Goal: Task Accomplishment & Management: Complete application form

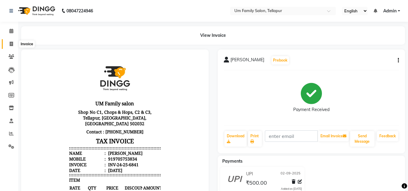
click at [10, 46] on span at bounding box center [11, 44] width 11 height 7
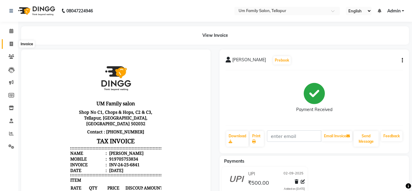
select select "service"
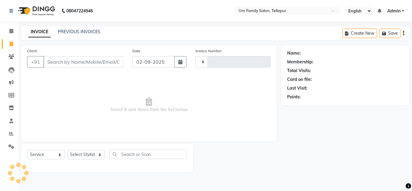
type input "6842"
select select "5102"
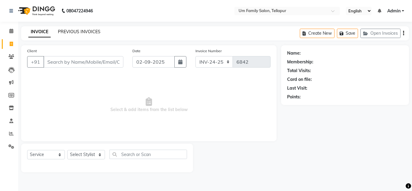
click at [68, 33] on link "PREVIOUS INVOICES" at bounding box center [79, 31] width 43 height 5
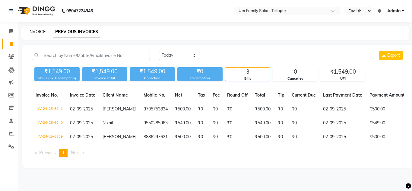
click at [40, 33] on link "INVOICE" at bounding box center [36, 31] width 17 height 5
select select "service"
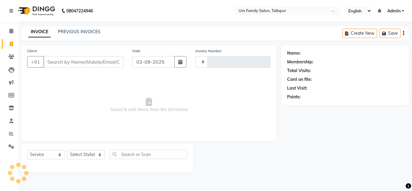
type input "6842"
select select "5102"
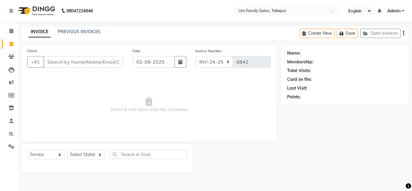
click at [88, 62] on input "Client" at bounding box center [83, 61] width 80 height 11
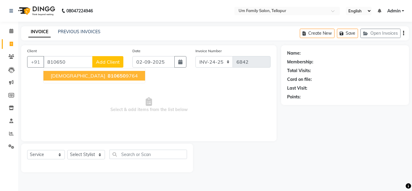
click at [108, 77] on span "810650" at bounding box center [117, 76] width 18 height 6
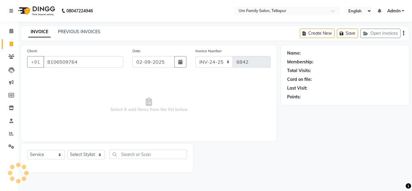
type input "8106509764"
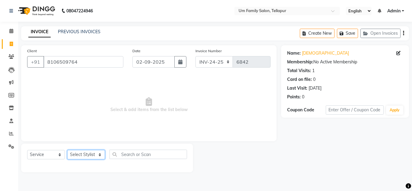
click at [100, 156] on select "Select Stylist Akash K. SAI pandu [PERSON_NAME]" at bounding box center [86, 154] width 38 height 9
select select "53917"
click at [67, 150] on select "Select Stylist Akash K. SAI pandu [PERSON_NAME]" at bounding box center [86, 154] width 38 height 9
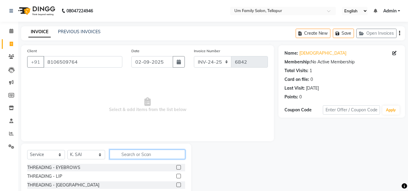
click at [148, 155] on input "text" at bounding box center [147, 154] width 75 height 9
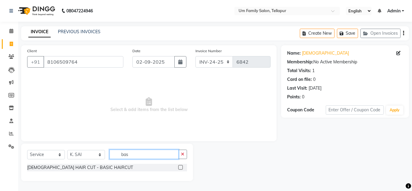
type input "bas"
click at [180, 166] on label at bounding box center [180, 167] width 5 height 5
click at [180, 166] on input "checkbox" at bounding box center [180, 168] width 4 height 4
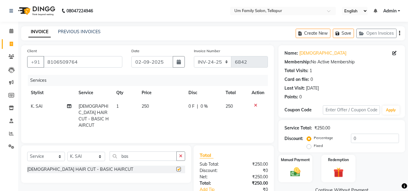
checkbox input "false"
click at [231, 106] on span "250" at bounding box center [228, 106] width 7 height 5
select select "53917"
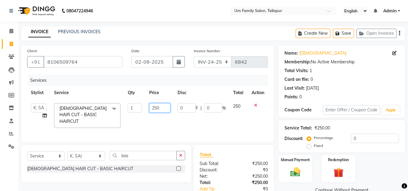
click at [160, 108] on input "250" at bounding box center [159, 107] width 21 height 9
type input "2"
type input "300"
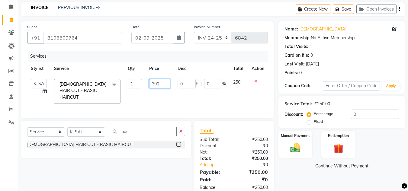
scroll to position [36, 0]
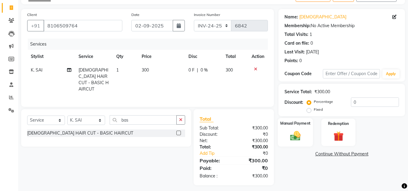
click at [297, 134] on img at bounding box center [295, 136] width 17 height 12
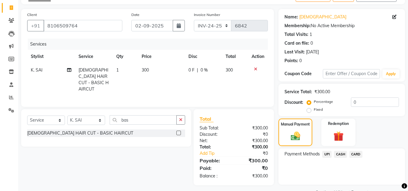
click at [327, 154] on span "UPI" at bounding box center [326, 154] width 9 height 7
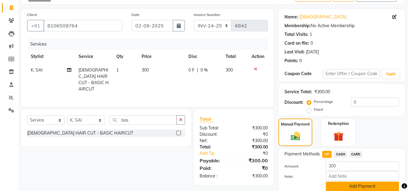
click at [347, 185] on button "Add Payment" at bounding box center [362, 186] width 73 height 9
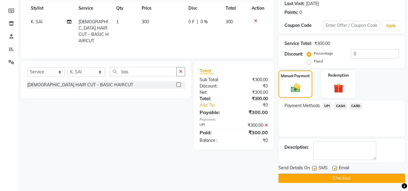
scroll to position [85, 0]
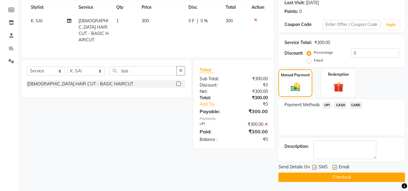
click at [357, 180] on button "Checkout" at bounding box center [341, 177] width 126 height 9
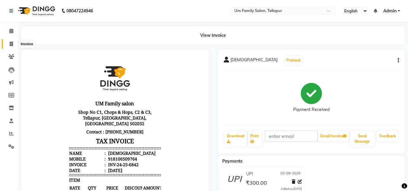
click at [11, 46] on icon at bounding box center [11, 44] width 3 height 5
select select "service"
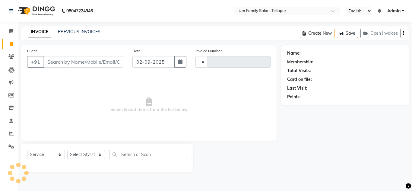
type input "6843"
select select "5102"
click at [68, 62] on input "Client" at bounding box center [83, 61] width 80 height 11
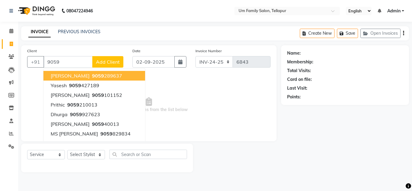
click at [92, 76] on span "9059" at bounding box center [98, 76] width 12 height 6
type input "9059289637"
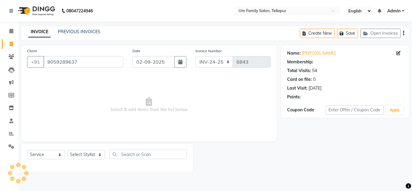
select select "1: Object"
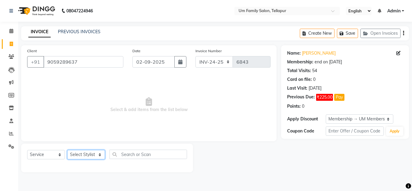
click at [101, 155] on select "Select Stylist Akash K. SAI pandu [PERSON_NAME]" at bounding box center [86, 154] width 38 height 9
select select "63063"
click at [67, 150] on select "Select Stylist Akash K. SAI pandu [PERSON_NAME]" at bounding box center [86, 154] width 38 height 9
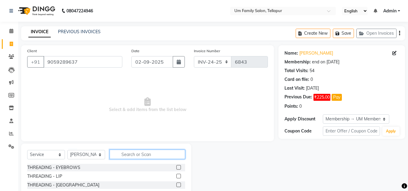
click at [146, 154] on input "text" at bounding box center [147, 154] width 75 height 9
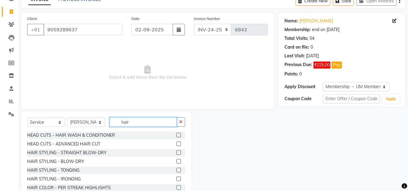
scroll to position [51, 0]
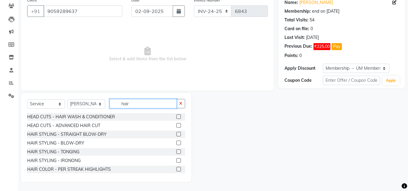
click at [131, 104] on input "hair" at bounding box center [143, 103] width 67 height 9
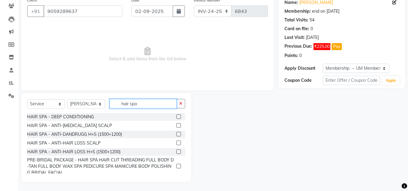
type input "hair spa"
click at [176, 142] on label at bounding box center [178, 143] width 5 height 5
click at [176, 142] on input "checkbox" at bounding box center [178, 143] width 4 height 4
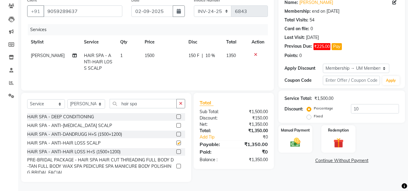
checkbox input "false"
click at [104, 151] on div "HAIR SPA - ANTI-HAIR LOSS H+S (1500+1200)" at bounding box center [73, 152] width 93 height 6
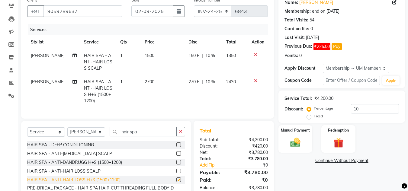
checkbox input "false"
click at [256, 54] on icon at bounding box center [255, 55] width 3 height 4
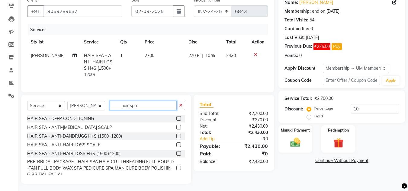
click at [139, 110] on input "hair spa" at bounding box center [143, 105] width 67 height 9
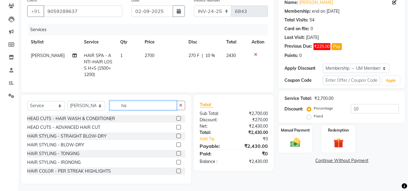
type input "h"
click at [139, 110] on input "hair" at bounding box center [143, 105] width 67 height 9
type input "hair"
click at [176, 129] on label at bounding box center [178, 127] width 5 height 5
click at [176, 129] on input "checkbox" at bounding box center [178, 128] width 4 height 4
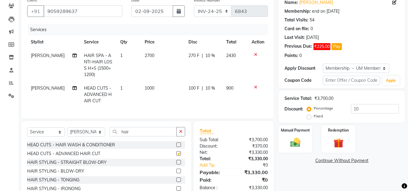
checkbox input "false"
click at [298, 143] on img at bounding box center [295, 142] width 17 height 12
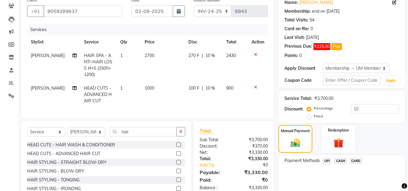
click at [326, 160] on span "UPI" at bounding box center [326, 161] width 9 height 7
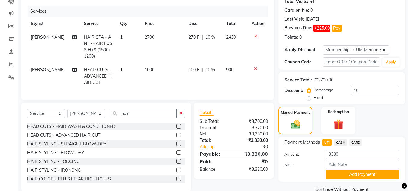
scroll to position [83, 0]
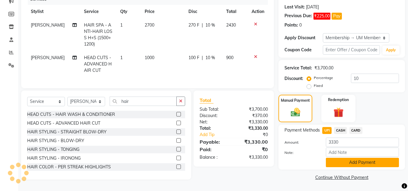
click at [360, 161] on button "Add Payment" at bounding box center [362, 162] width 73 height 9
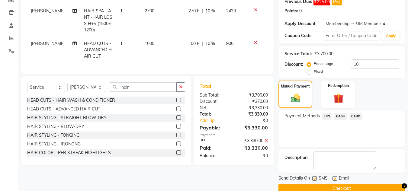
scroll to position [107, 0]
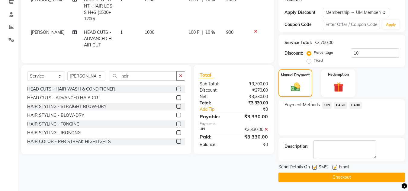
click at [355, 176] on button "Checkout" at bounding box center [341, 177] width 126 height 9
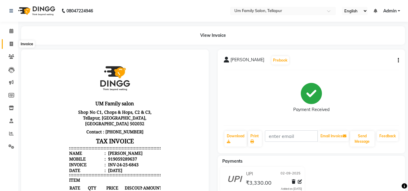
click at [11, 45] on icon at bounding box center [11, 44] width 3 height 5
select select "service"
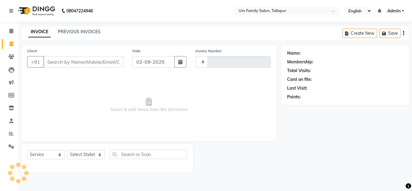
type input "6844"
select select "5102"
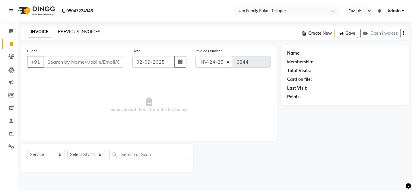
click at [78, 31] on link "PREVIOUS INVOICES" at bounding box center [79, 31] width 43 height 5
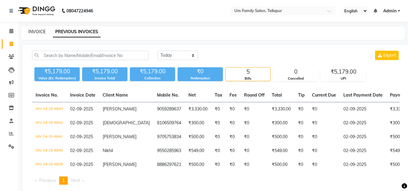
click at [37, 33] on link "INVOICE" at bounding box center [36, 31] width 17 height 5
select select "service"
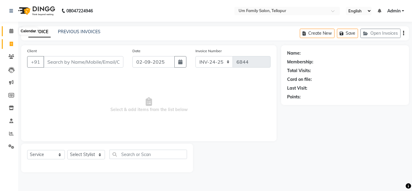
click at [11, 30] on icon at bounding box center [11, 31] width 4 height 5
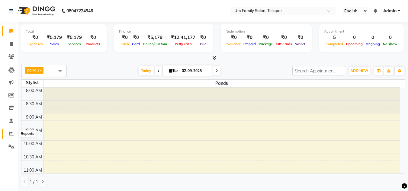
click at [13, 134] on icon at bounding box center [11, 133] width 5 height 5
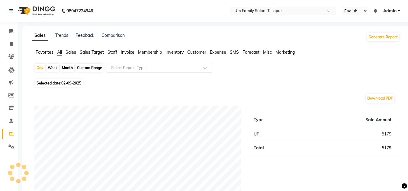
click at [70, 68] on div "Month" at bounding box center [67, 68] width 14 height 8
select select "9"
select select "2025"
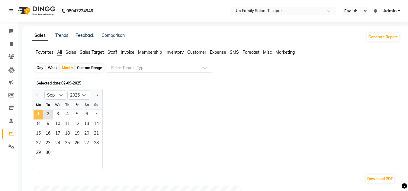
click at [36, 112] on span "1" at bounding box center [38, 115] width 10 height 10
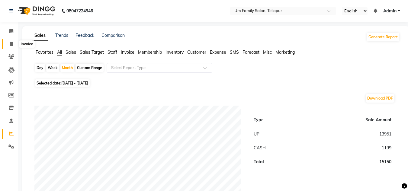
click at [13, 43] on icon at bounding box center [11, 44] width 3 height 5
select select "service"
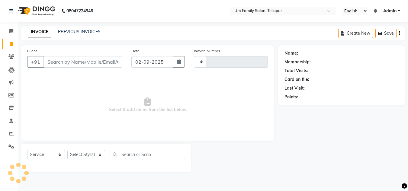
type input "6844"
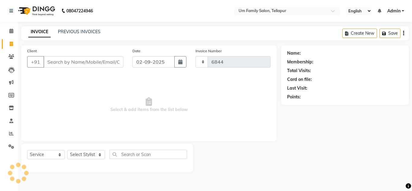
select select "5102"
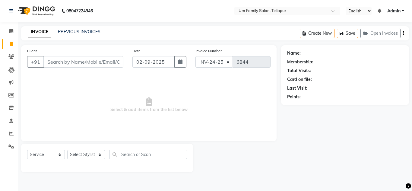
click at [64, 58] on input "Client" at bounding box center [83, 61] width 80 height 11
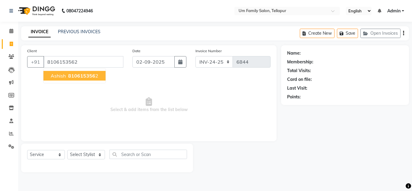
type input "8106153562"
click at [55, 76] on span "Ashish" at bounding box center [58, 76] width 15 height 6
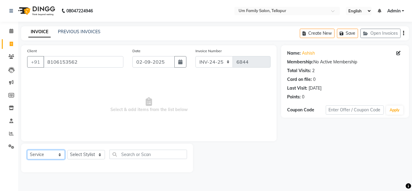
click at [45, 159] on select "Select Service Product Membership Package Voucher Prepaid Gift Card" at bounding box center [46, 154] width 38 height 9
select select "membership"
click at [27, 150] on select "Select Service Product Membership Package Voucher Prepaid Gift Card" at bounding box center [46, 154] width 38 height 9
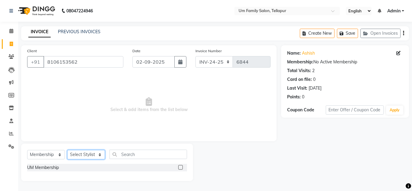
click at [87, 153] on select "Select Stylist Akash K. SAI pandu [PERSON_NAME]" at bounding box center [86, 154] width 38 height 9
select select "53917"
click at [67, 150] on select "Select Stylist Akash K. SAI pandu [PERSON_NAME]" at bounding box center [86, 154] width 38 height 9
click at [180, 168] on label at bounding box center [180, 167] width 5 height 5
click at [180, 168] on input "checkbox" at bounding box center [180, 168] width 4 height 4
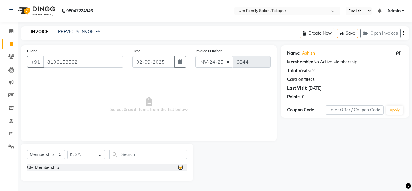
select select "select"
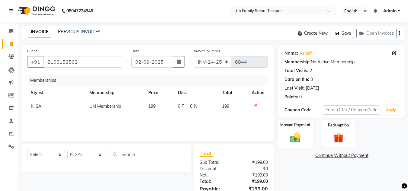
click at [297, 132] on img at bounding box center [295, 138] width 17 height 12
click at [328, 157] on span "UPI" at bounding box center [326, 155] width 9 height 7
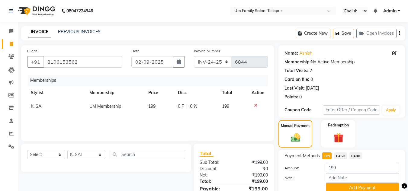
click at [328, 157] on span "UPI" at bounding box center [326, 155] width 9 height 7
click at [363, 187] on button "Add Payment" at bounding box center [362, 187] width 73 height 9
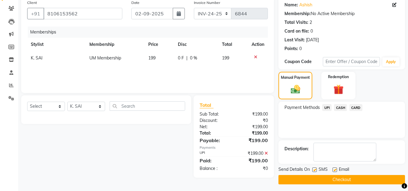
scroll to position [51, 0]
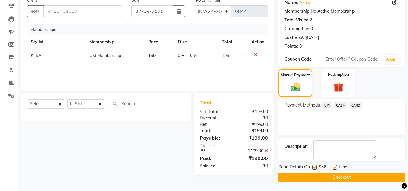
click at [377, 178] on button "Checkout" at bounding box center [341, 177] width 126 height 9
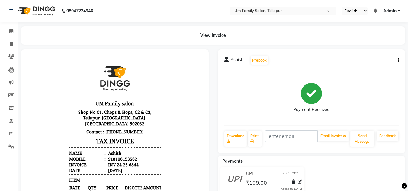
scroll to position [24, 0]
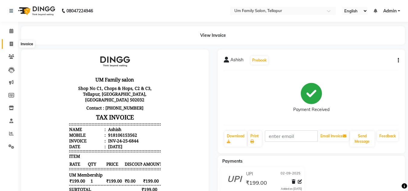
click at [13, 43] on icon at bounding box center [11, 44] width 3 height 5
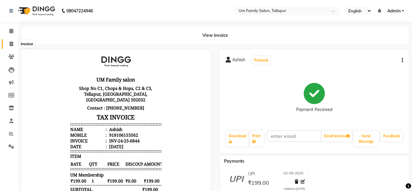
select select "service"
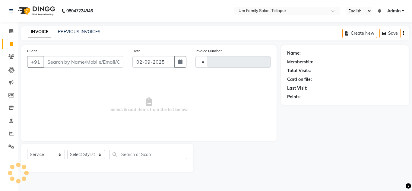
type input "6845"
select select "5102"
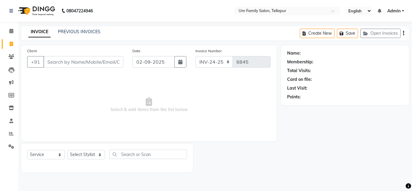
click at [72, 63] on input "Client" at bounding box center [83, 61] width 80 height 11
click at [74, 31] on link "PREVIOUS INVOICES" at bounding box center [79, 31] width 43 height 5
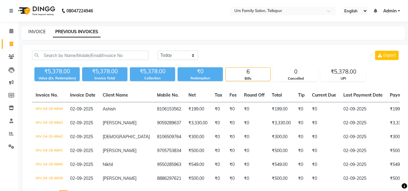
click at [41, 30] on link "INVOICE" at bounding box center [36, 31] width 17 height 5
select select "service"
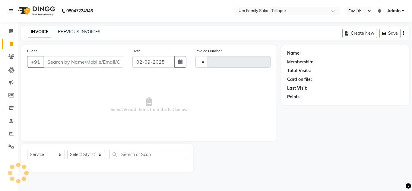
type input "6845"
select select "5102"
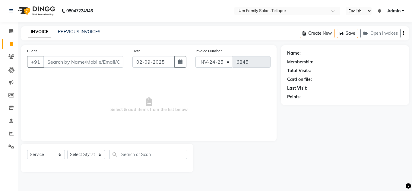
click at [61, 62] on input "Client" at bounding box center [83, 61] width 80 height 11
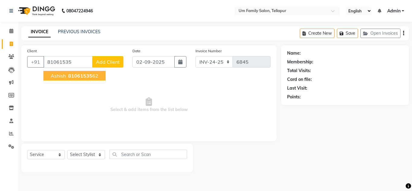
click at [72, 76] on span "81061535" at bounding box center [80, 76] width 24 height 6
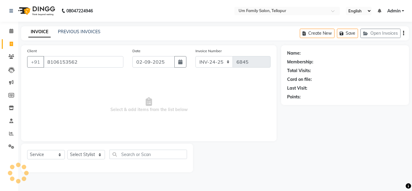
type input "8106153562"
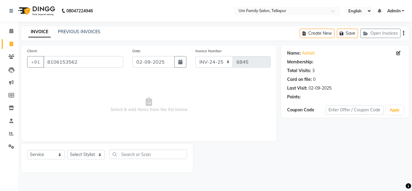
select select "1: Object"
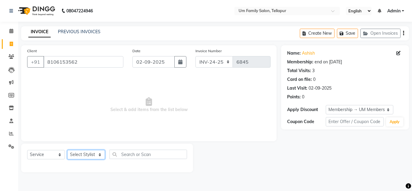
click at [97, 154] on select "Select Stylist Akash K. SAI pandu [PERSON_NAME]" at bounding box center [86, 154] width 38 height 9
select select "53917"
click at [67, 150] on select "Select Stylist Akash K. SAI pandu [PERSON_NAME]" at bounding box center [86, 154] width 38 height 9
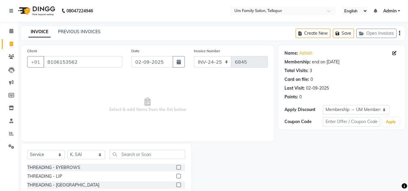
click at [81, 123] on span "Select & add items from the list below" at bounding box center [147, 105] width 241 height 60
click at [132, 151] on input "text" at bounding box center [147, 154] width 75 height 9
type input "fa"
click at [177, 185] on div at bounding box center [180, 185] width 9 height 8
click at [176, 185] on label at bounding box center [178, 185] width 5 height 5
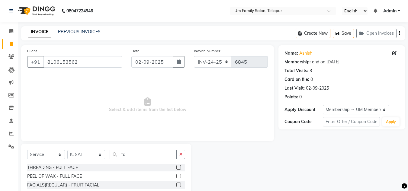
click at [176, 185] on input "checkbox" at bounding box center [178, 185] width 4 height 4
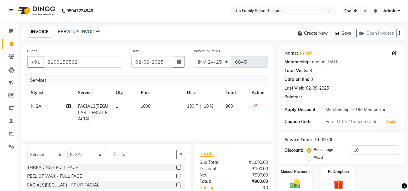
click at [176, 184] on label at bounding box center [178, 185] width 5 height 5
click at [176, 184] on input "checkbox" at bounding box center [178, 185] width 4 height 4
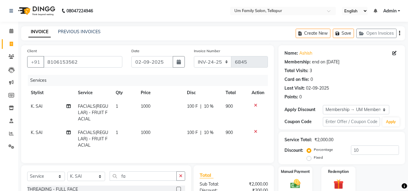
checkbox input "false"
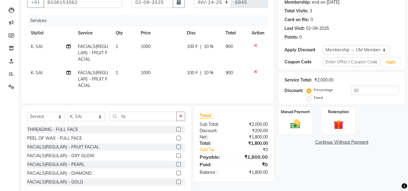
scroll to position [60, 0]
click at [297, 117] on img at bounding box center [295, 123] width 17 height 12
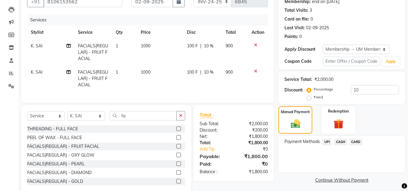
click at [329, 139] on span "UPI" at bounding box center [326, 142] width 9 height 7
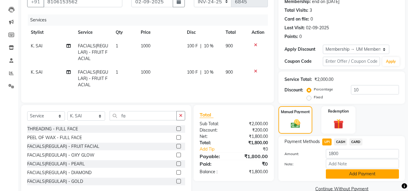
click at [355, 174] on button "Add Payment" at bounding box center [362, 173] width 73 height 9
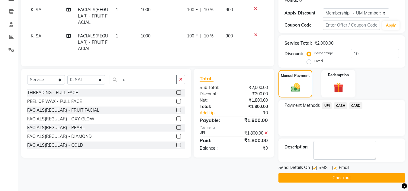
scroll to position [97, 0]
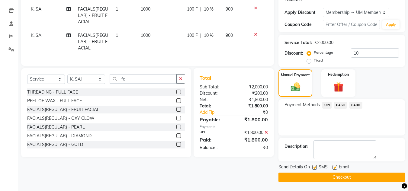
click at [375, 177] on button "Checkout" at bounding box center [341, 177] width 126 height 9
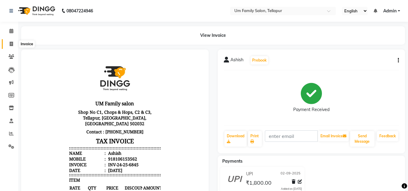
click at [14, 42] on span at bounding box center [11, 44] width 11 height 7
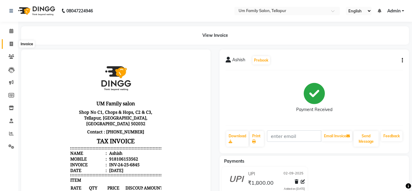
select select "service"
